Goal: Navigation & Orientation: Find specific page/section

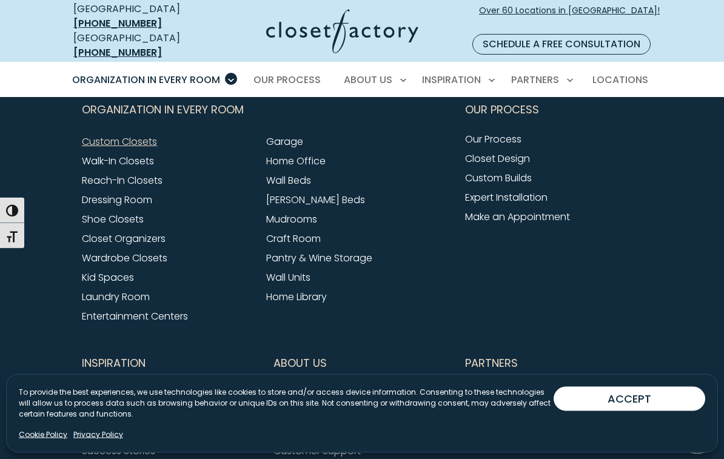
scroll to position [3858, 0]
click at [275, 154] on link "Home Office" at bounding box center [295, 161] width 59 height 14
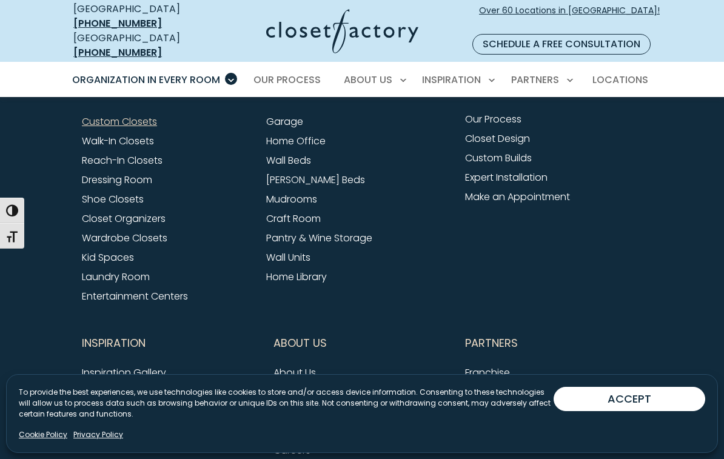
scroll to position [3877, 0]
click at [274, 232] on link "Pantry & Wine Storage" at bounding box center [319, 239] width 106 height 14
click at [279, 250] on link "Wall Units" at bounding box center [288, 257] width 44 height 14
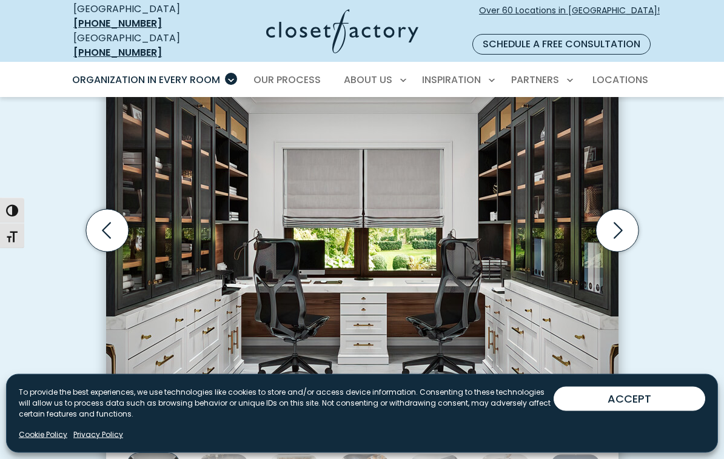
scroll to position [401, 0]
click at [620, 222] on icon "Next slide" at bounding box center [618, 230] width 9 height 16
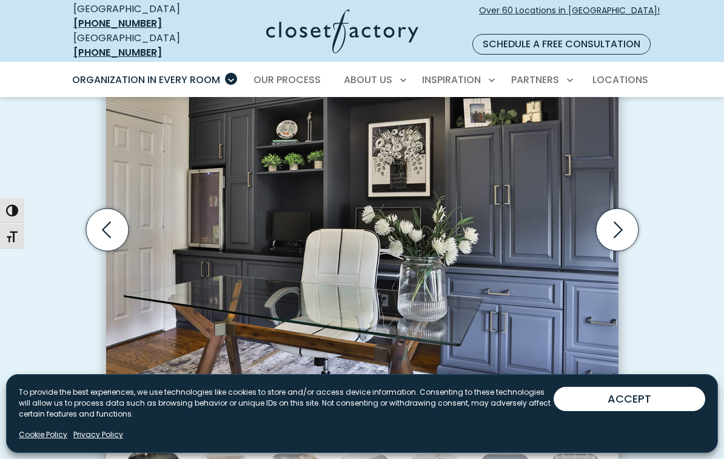
click at [620, 209] on icon "Next slide" at bounding box center [616, 230] width 42 height 42
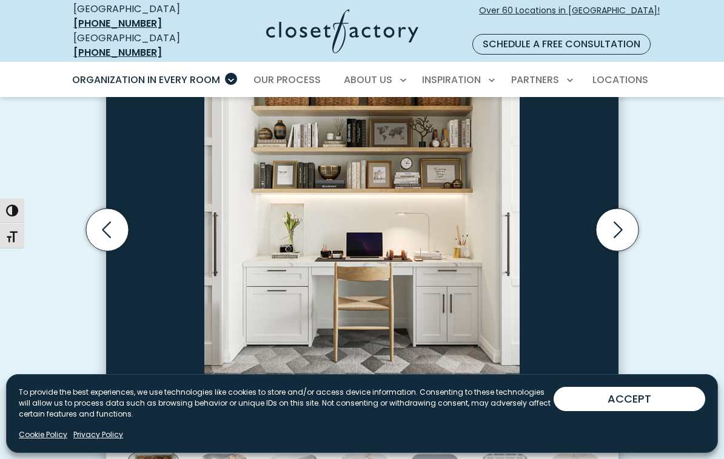
click at [617, 213] on icon "Next slide" at bounding box center [616, 230] width 42 height 42
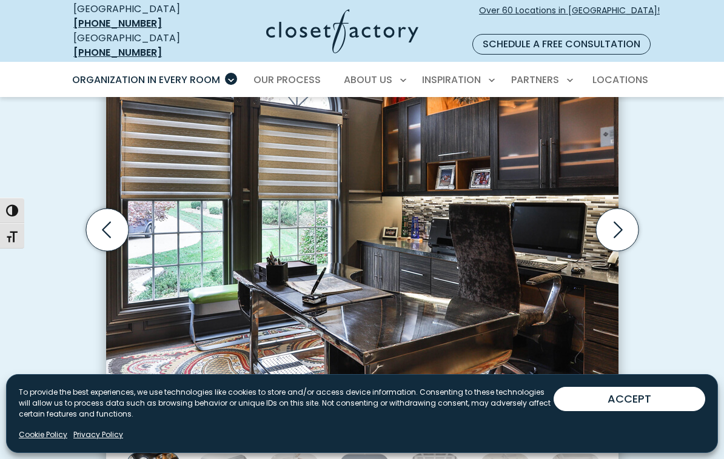
click at [618, 209] on icon "Next slide" at bounding box center [616, 230] width 42 height 42
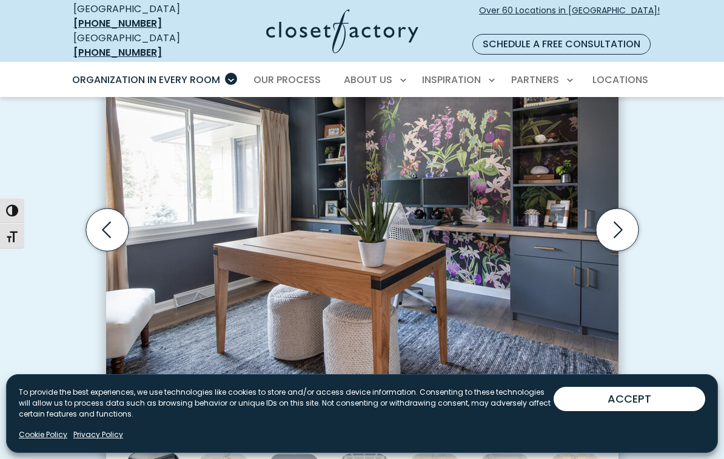
click at [614, 209] on icon "Next slide" at bounding box center [616, 230] width 42 height 42
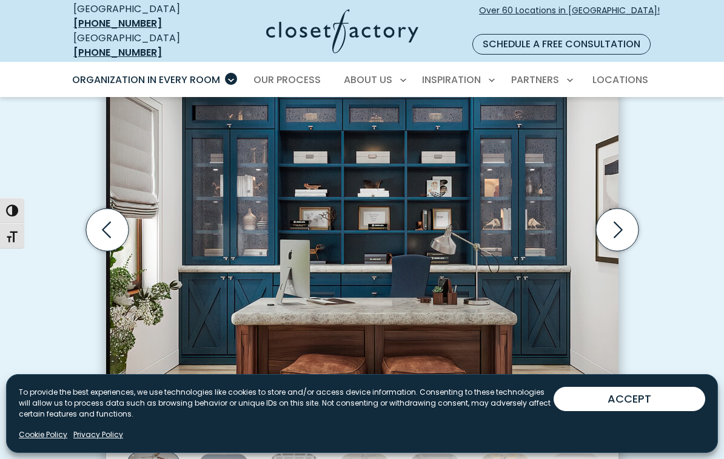
click at [617, 210] on icon "Next slide" at bounding box center [616, 230] width 42 height 42
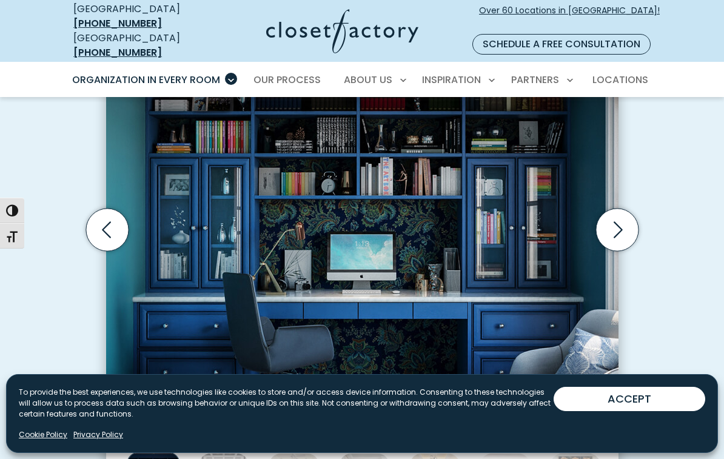
click at [614, 209] on icon "Next slide" at bounding box center [616, 230] width 42 height 42
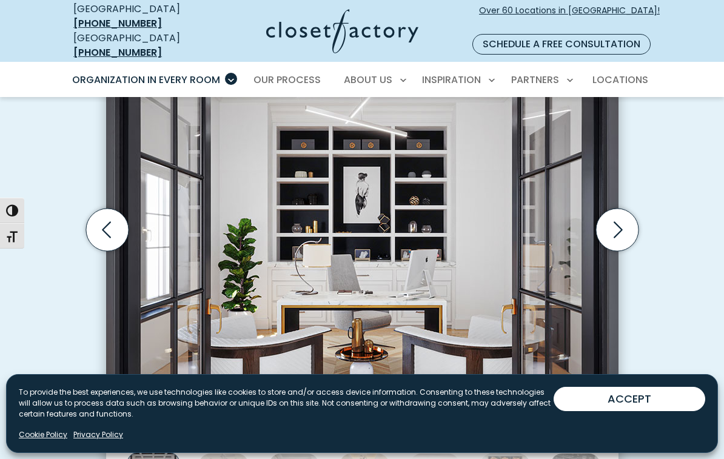
click at [610, 209] on icon "Next slide" at bounding box center [616, 230] width 42 height 42
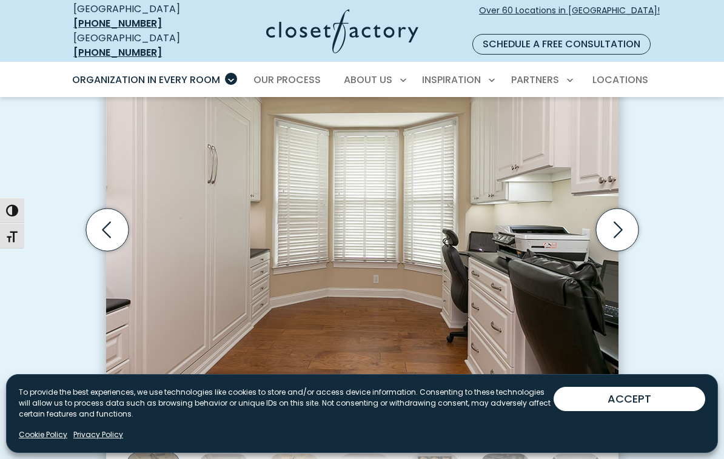
click at [611, 210] on icon "Next slide" at bounding box center [616, 230] width 42 height 42
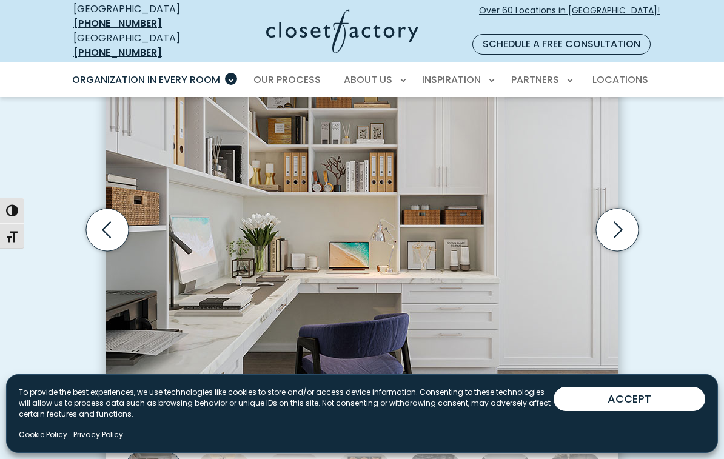
click at [615, 212] on icon "Next slide" at bounding box center [616, 230] width 42 height 42
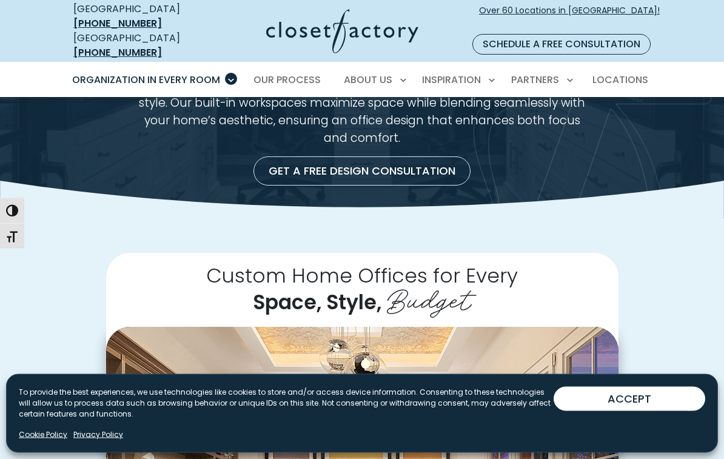
scroll to position [0, 0]
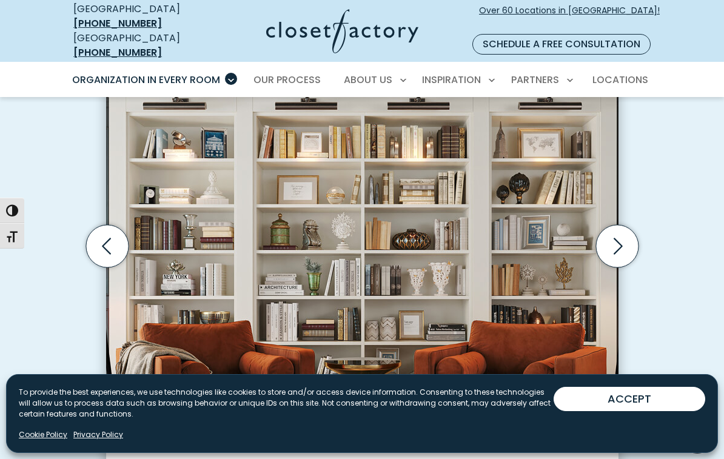
scroll to position [384, 0]
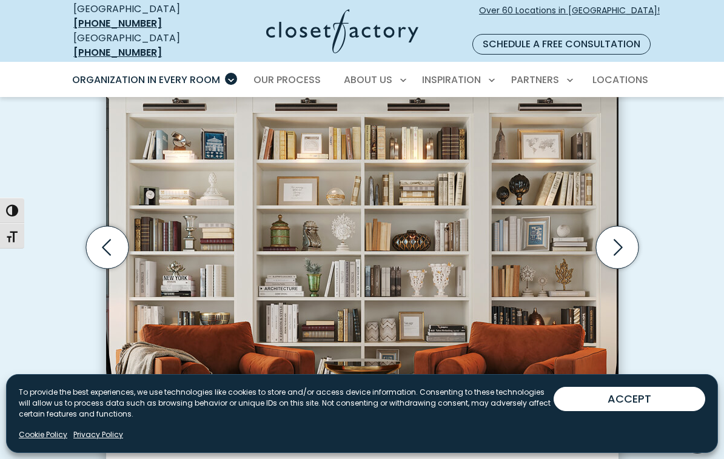
click at [615, 232] on icon "Next slide" at bounding box center [616, 247] width 42 height 42
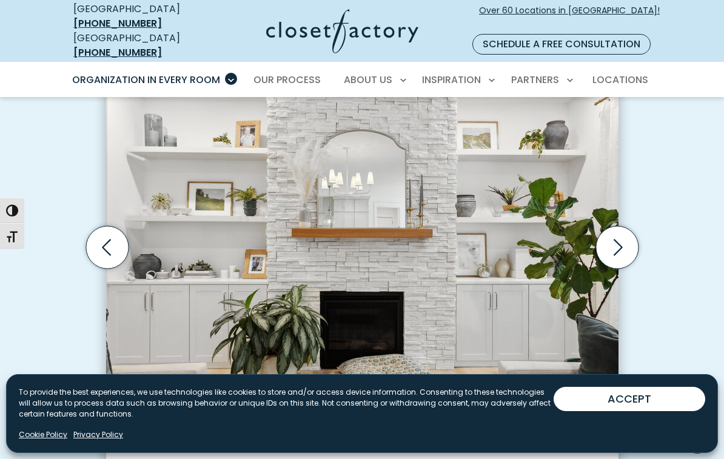
click at [620, 232] on icon "Next slide" at bounding box center [616, 247] width 42 height 42
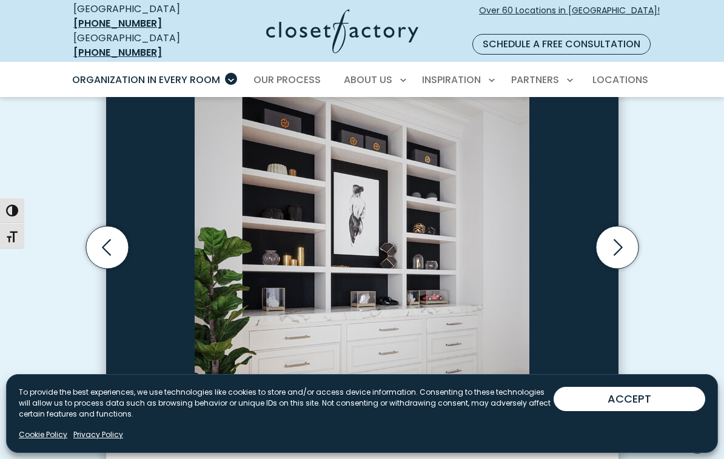
click at [616, 226] on icon "Next slide" at bounding box center [616, 247] width 42 height 42
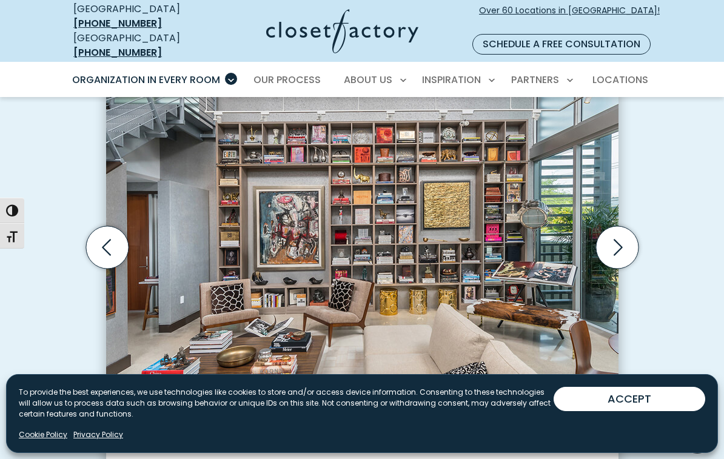
click at [615, 228] on icon "Next slide" at bounding box center [616, 247] width 42 height 42
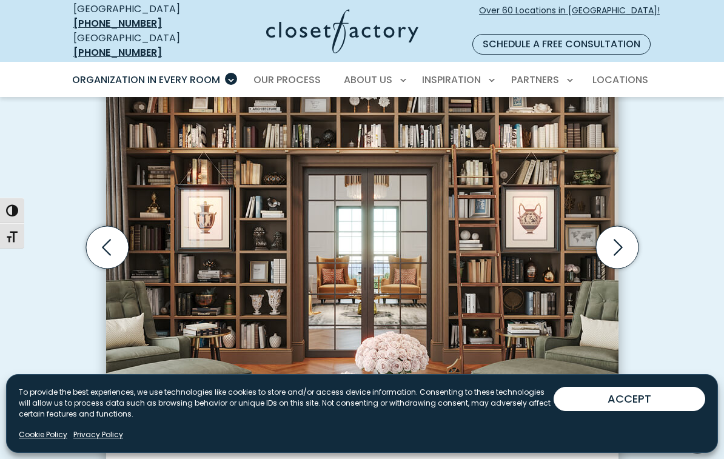
click at [611, 232] on icon "Next slide" at bounding box center [616, 247] width 42 height 42
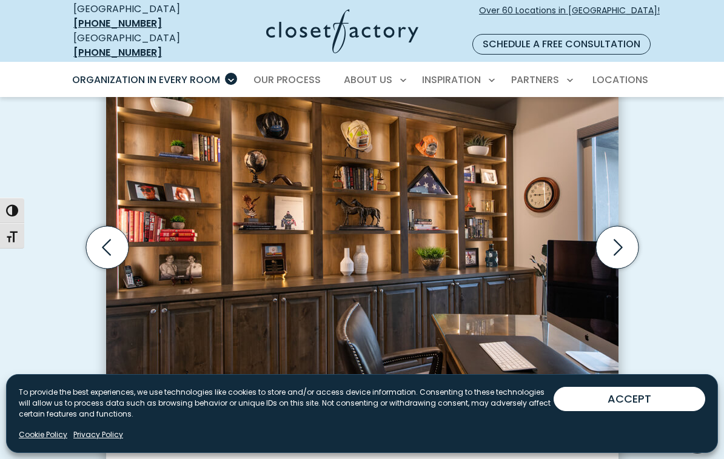
click at [617, 226] on icon "Next slide" at bounding box center [616, 247] width 42 height 42
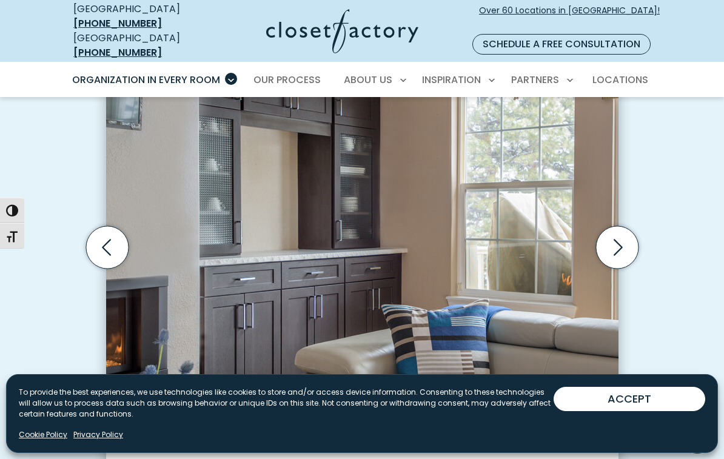
click at [619, 228] on icon "Next slide" at bounding box center [616, 247] width 42 height 42
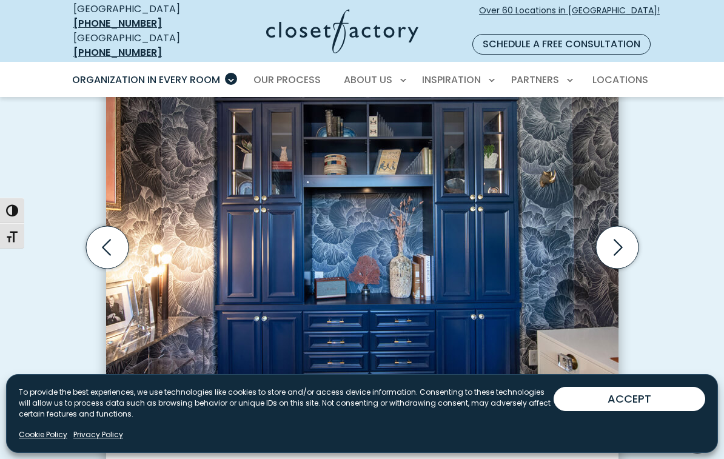
click at [618, 226] on icon "Next slide" at bounding box center [616, 247] width 42 height 42
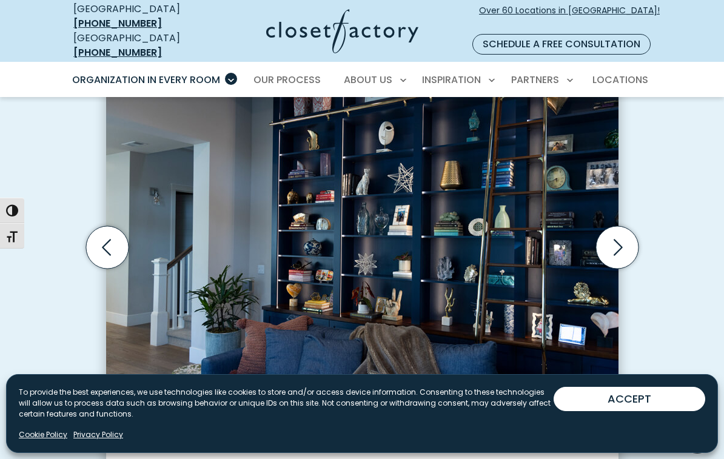
click at [615, 226] on icon "Next slide" at bounding box center [616, 247] width 42 height 42
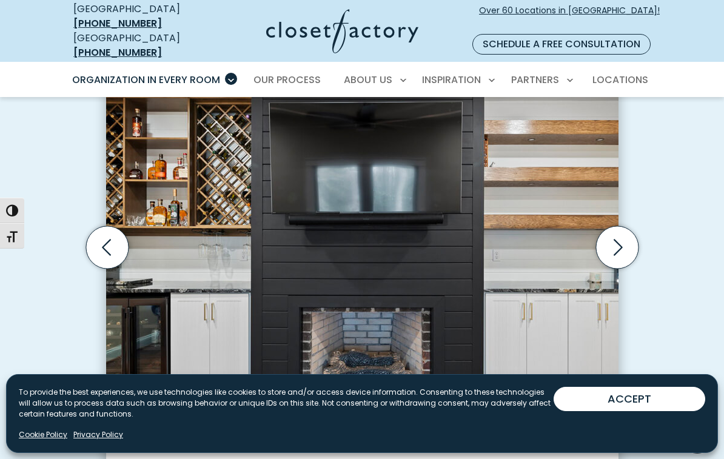
click at [617, 239] on icon "Next slide" at bounding box center [618, 247] width 9 height 16
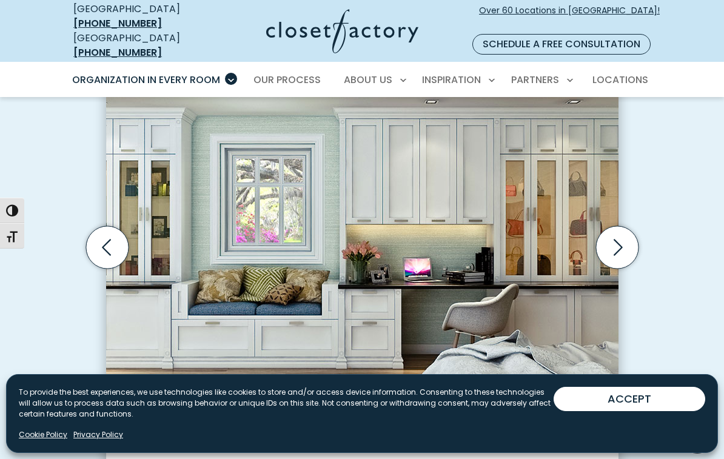
click at [619, 226] on icon "Next slide" at bounding box center [616, 247] width 42 height 42
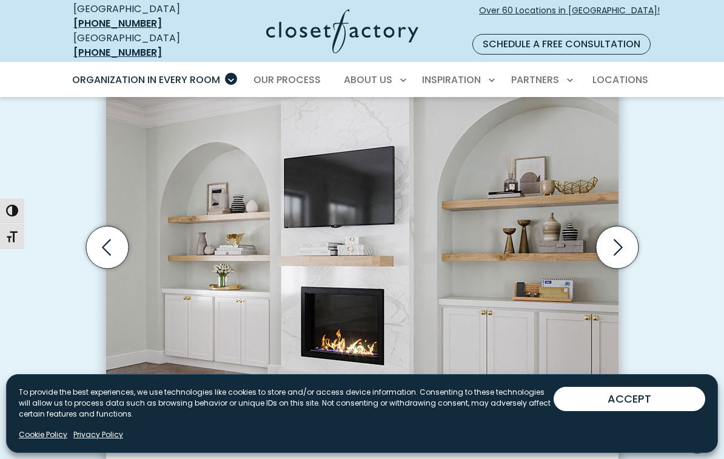
click at [620, 226] on icon "Next slide" at bounding box center [616, 247] width 42 height 42
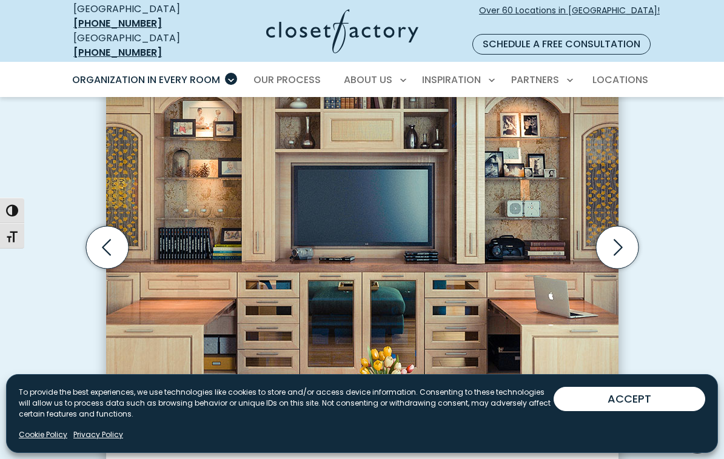
click at [611, 226] on icon "Next slide" at bounding box center [616, 247] width 42 height 42
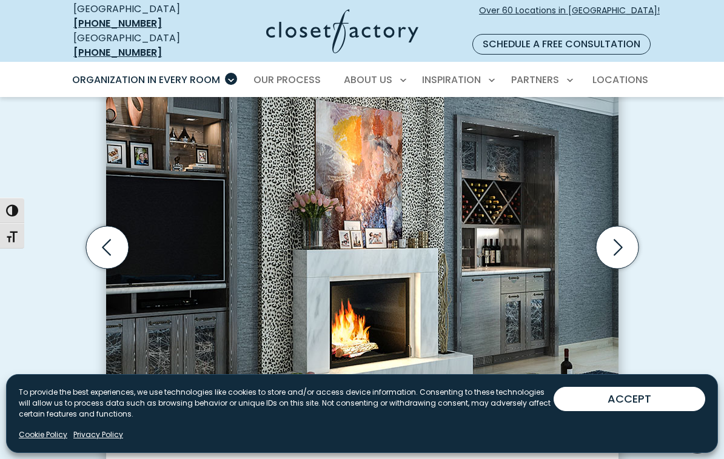
click at [613, 226] on icon "Next slide" at bounding box center [616, 247] width 42 height 42
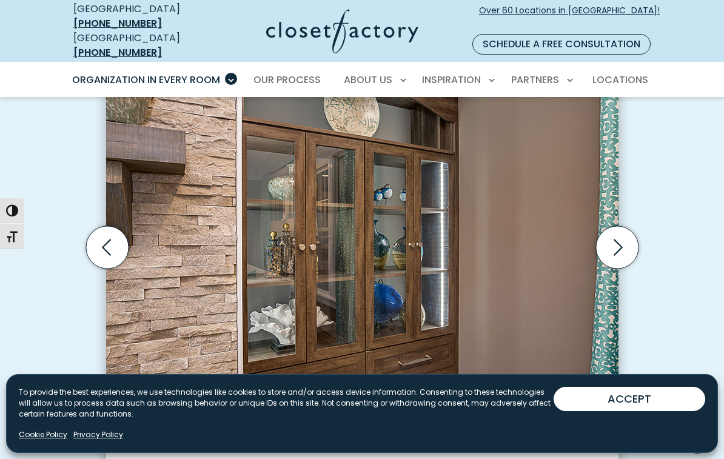
click at [614, 226] on icon "Next slide" at bounding box center [616, 247] width 42 height 42
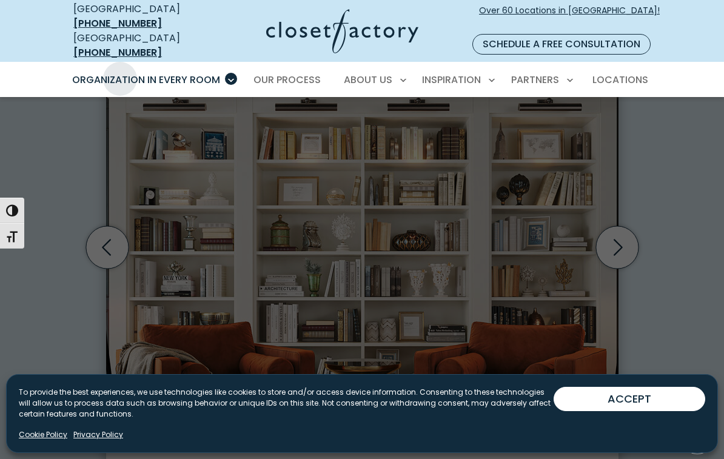
click at [82, 341] on span "Home Library" at bounding box center [109, 347] width 61 height 12
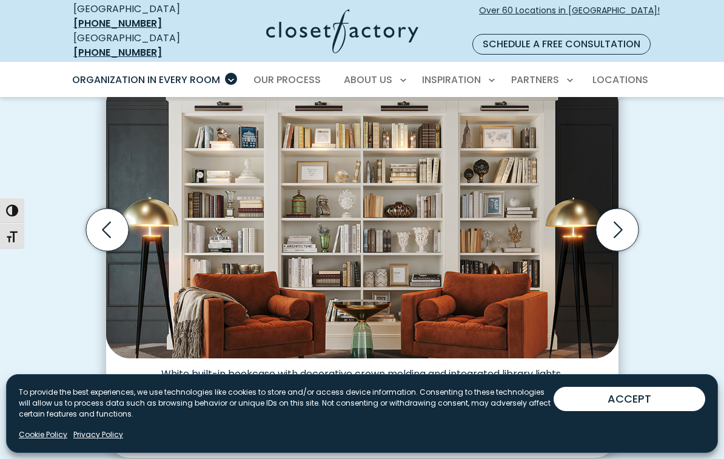
scroll to position [350, 0]
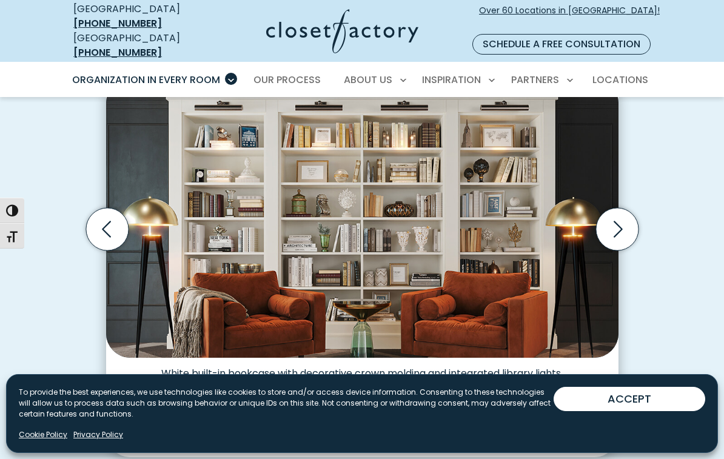
click at [615, 213] on icon "Next slide" at bounding box center [616, 229] width 42 height 42
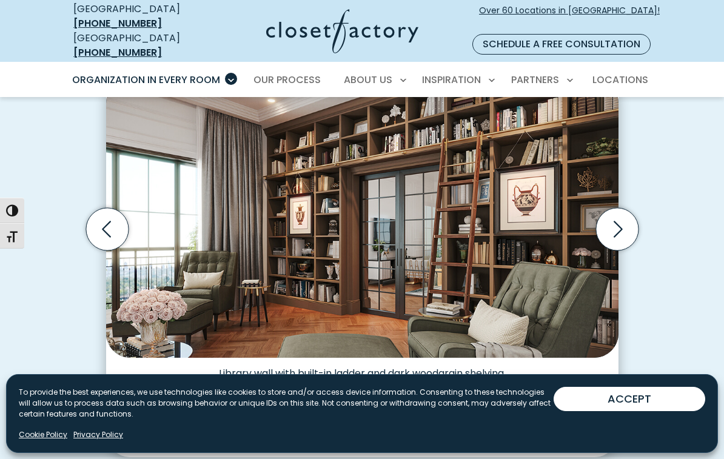
click at [620, 210] on icon "Next slide" at bounding box center [616, 229] width 42 height 42
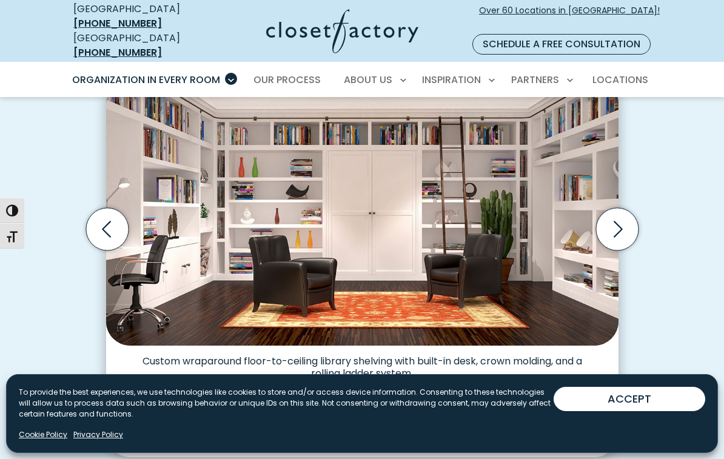
click at [618, 208] on icon "Next slide" at bounding box center [616, 229] width 42 height 42
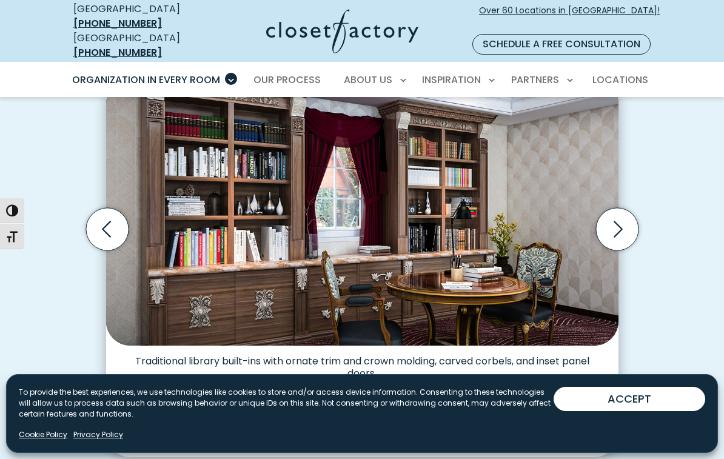
click at [623, 210] on icon "Next slide" at bounding box center [616, 229] width 42 height 42
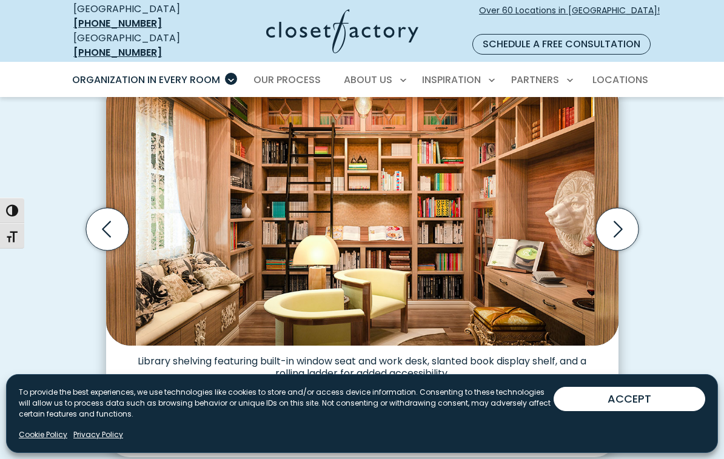
click at [621, 210] on icon "Next slide" at bounding box center [616, 229] width 42 height 42
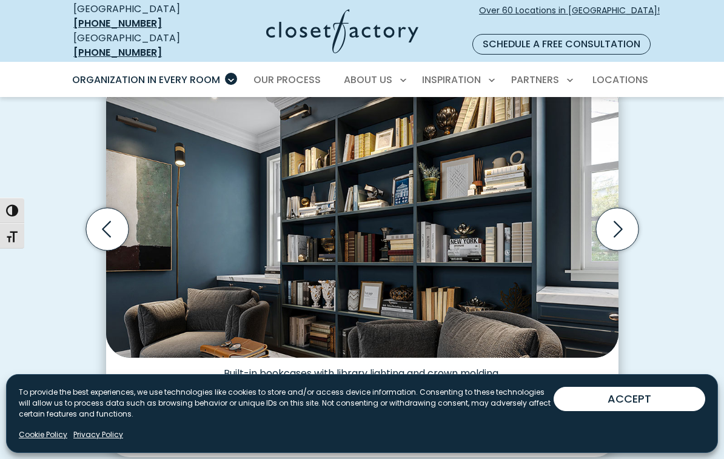
click at [621, 208] on icon "Next slide" at bounding box center [616, 229] width 42 height 42
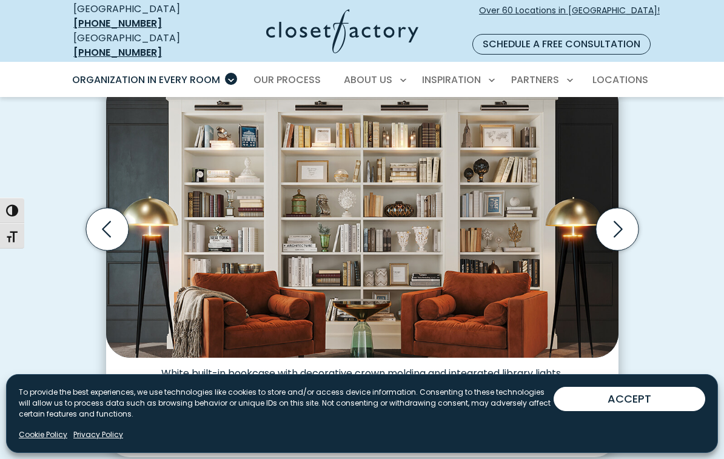
click at [591, 10] on span "Over 60 Locations in [GEOGRAPHIC_DATA]!" at bounding box center [569, 16] width 181 height 25
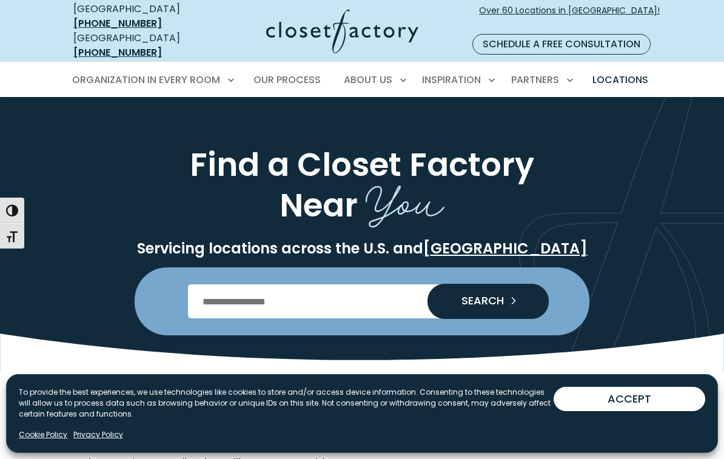
click at [202, 284] on input "Enter Postal Code" at bounding box center [362, 301] width 349 height 34
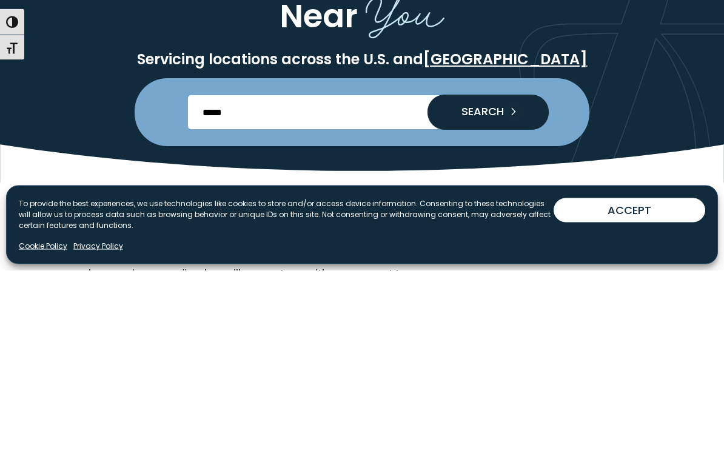
type input "*****"
click at [484, 295] on span "SEARCH" at bounding box center [478, 300] width 52 height 11
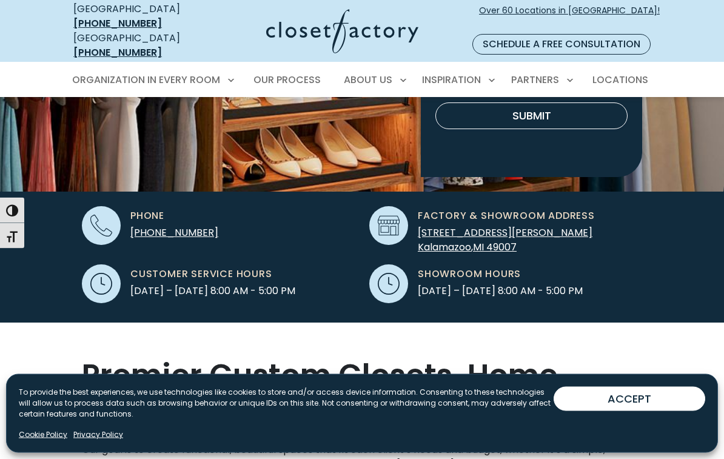
scroll to position [299, 0]
click at [452, 226] on span "[STREET_ADDRESS][PERSON_NAME]" at bounding box center [505, 233] width 175 height 14
